Goal: Use online tool/utility: Utilize a website feature to perform a specific function

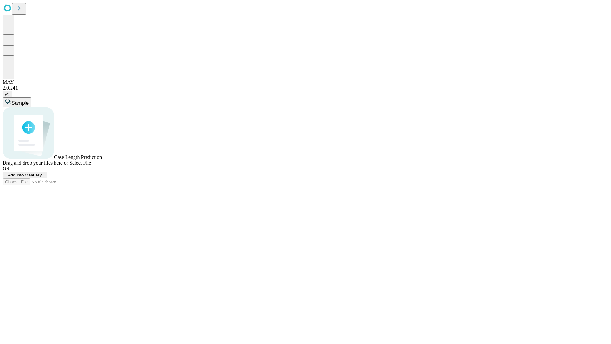
click at [91, 165] on span "Select File" at bounding box center [80, 162] width 22 height 5
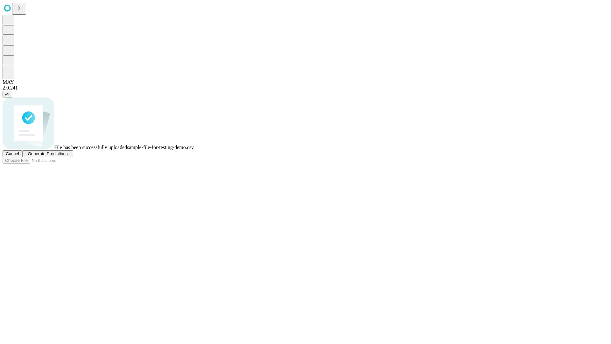
click at [67, 156] on span "Generate Predictions" at bounding box center [48, 153] width 40 height 5
